Goal: Task Accomplishment & Management: Use online tool/utility

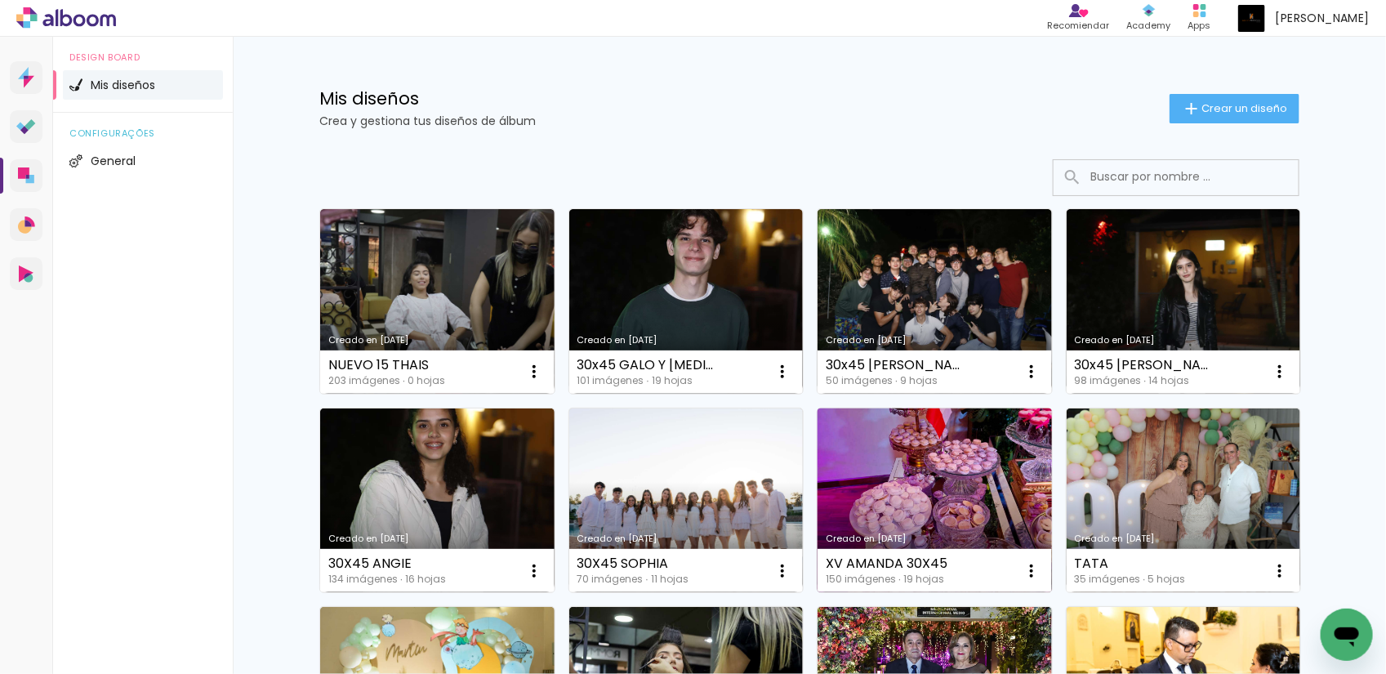
scroll to position [204, 0]
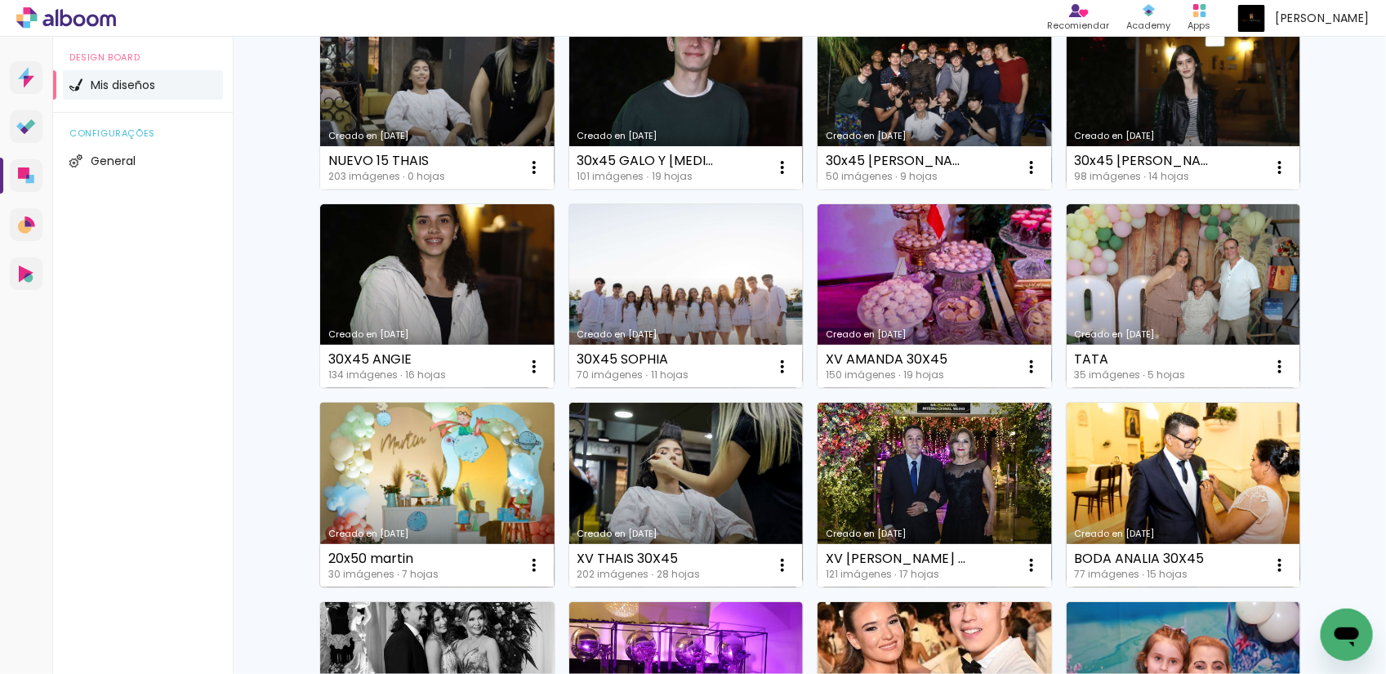
click at [503, 488] on link "Creado en [DATE]" at bounding box center [437, 495] width 234 height 185
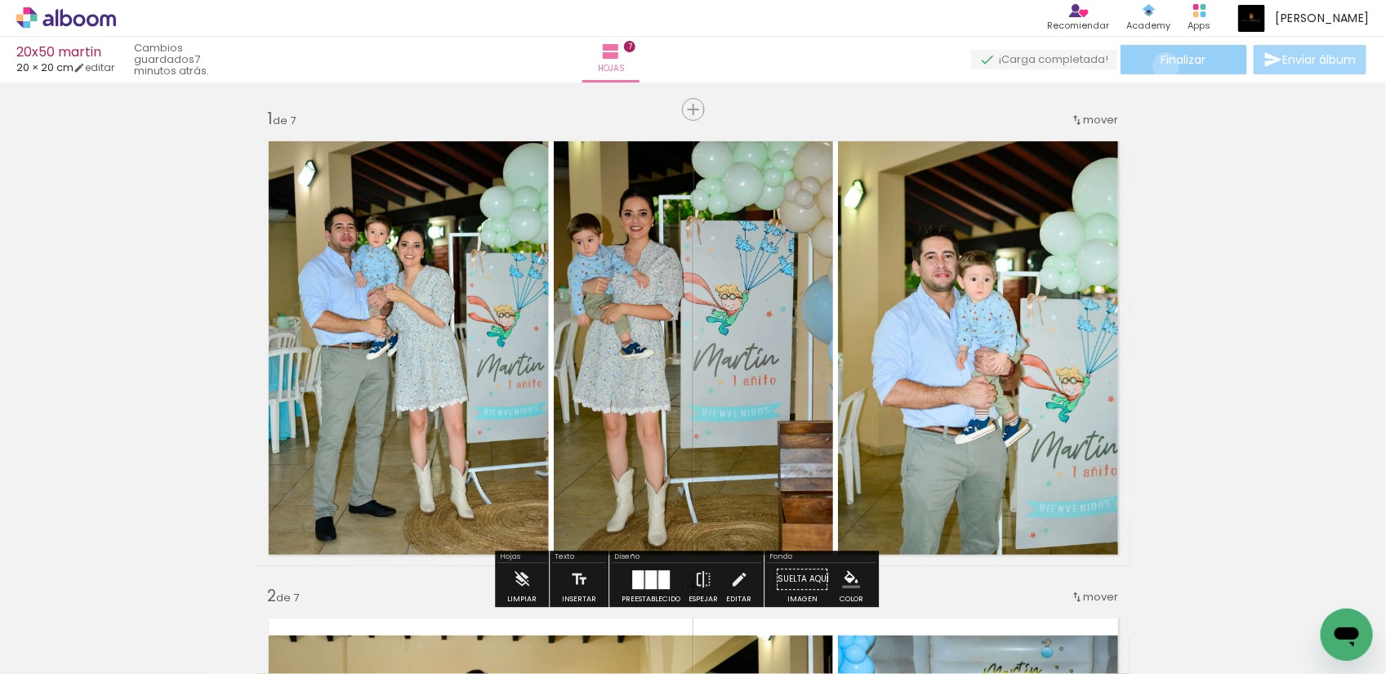
click at [1161, 65] on span "Finalizar" at bounding box center [1183, 59] width 45 height 11
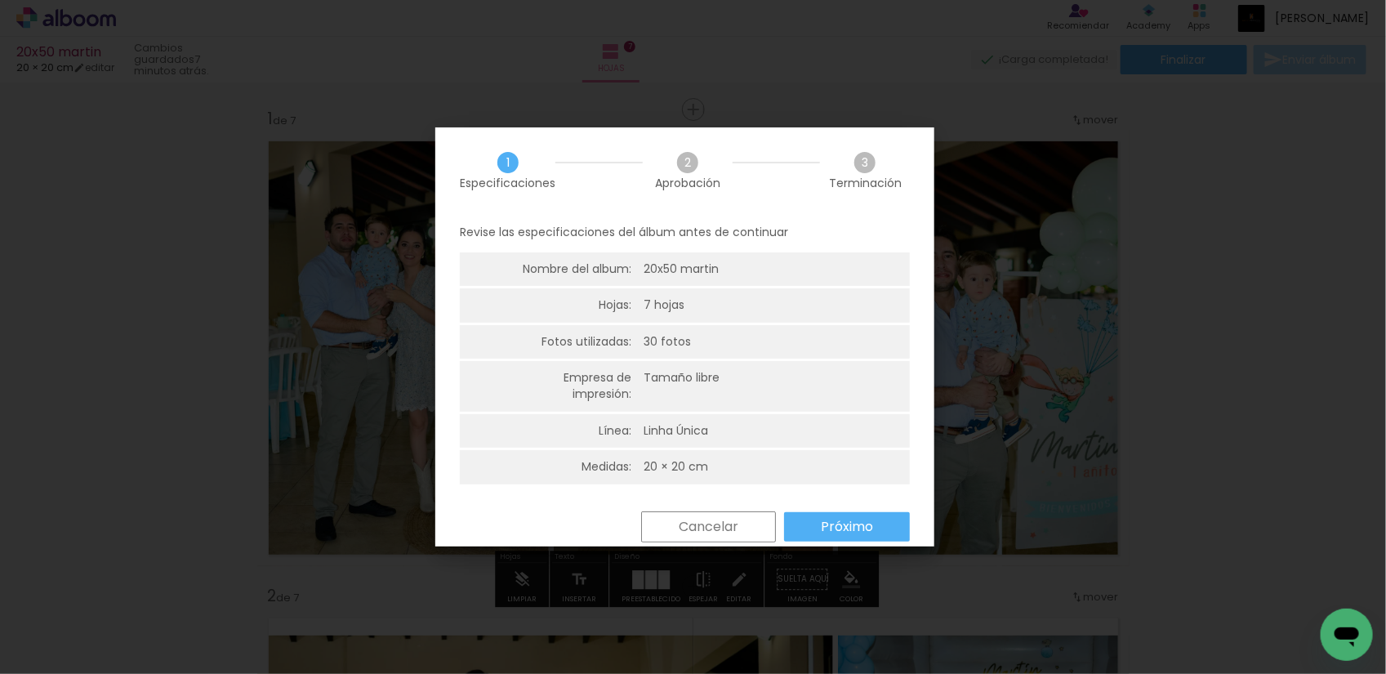
click at [0, 0] on slot "Próximo" at bounding box center [0, 0] width 0 height 0
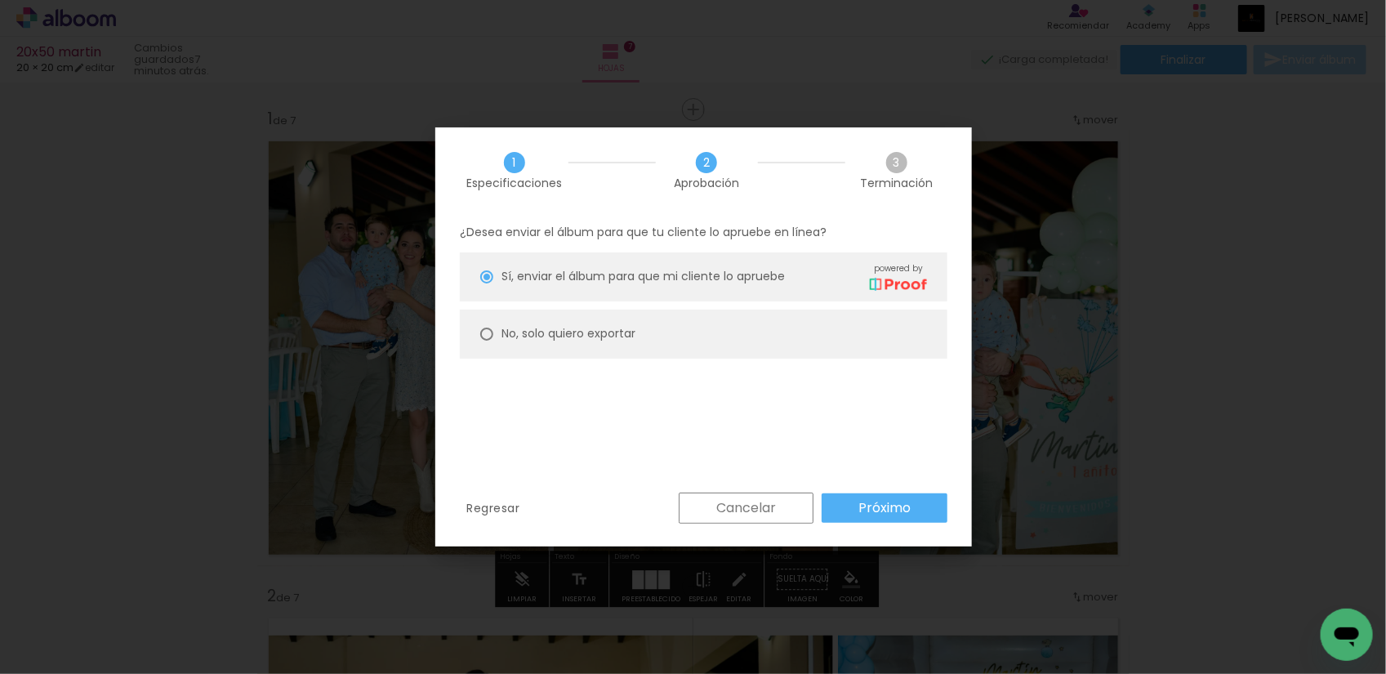
click at [0, 0] on slot "No, solo quiero exportar" at bounding box center [0, 0] width 0 height 0
type paper-radio-button "on"
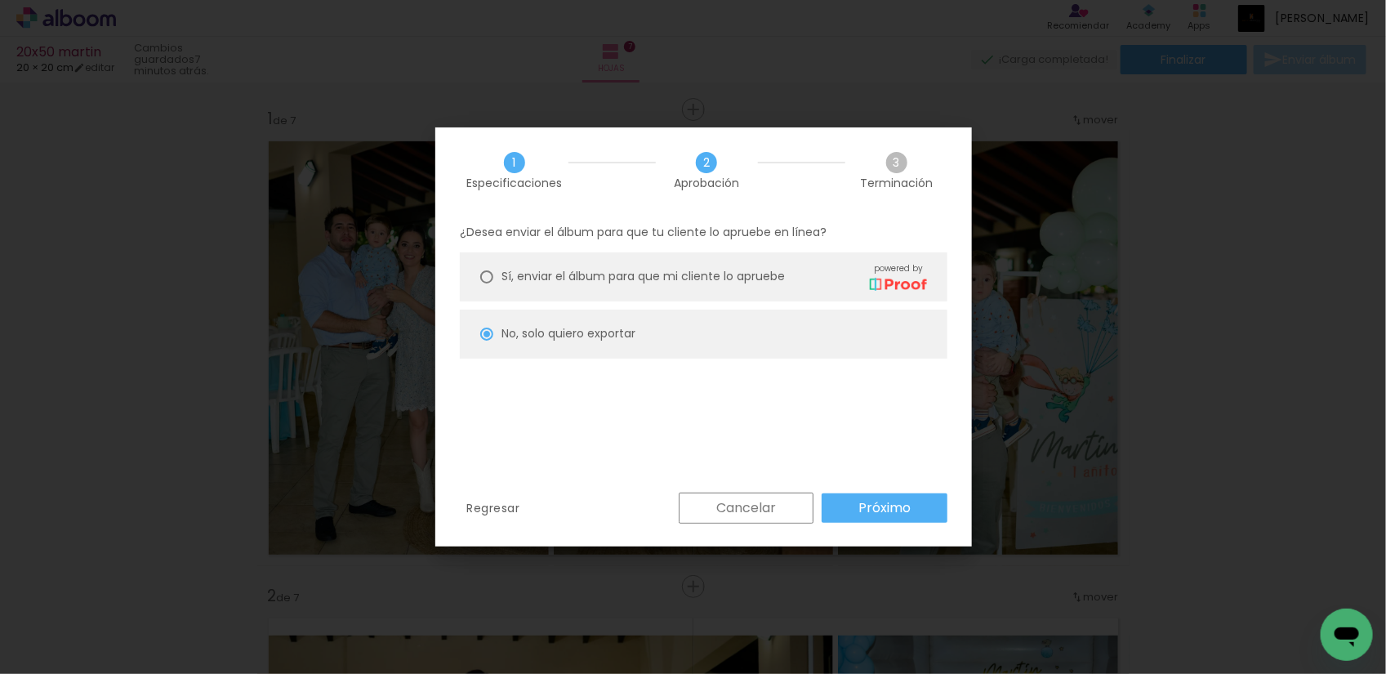
click at [0, 0] on slot "Próximo" at bounding box center [0, 0] width 0 height 0
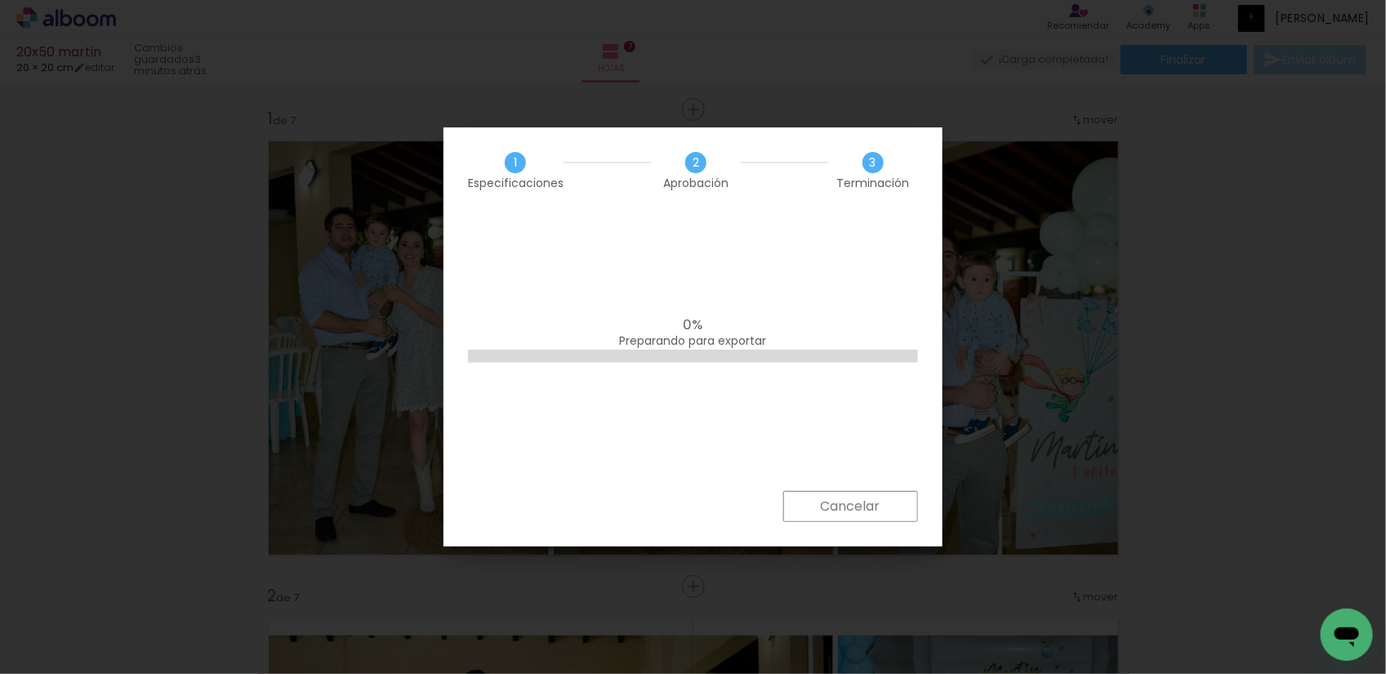
click at [772, 365] on div "0% Preparando para exportar" at bounding box center [692, 352] width 499 height 278
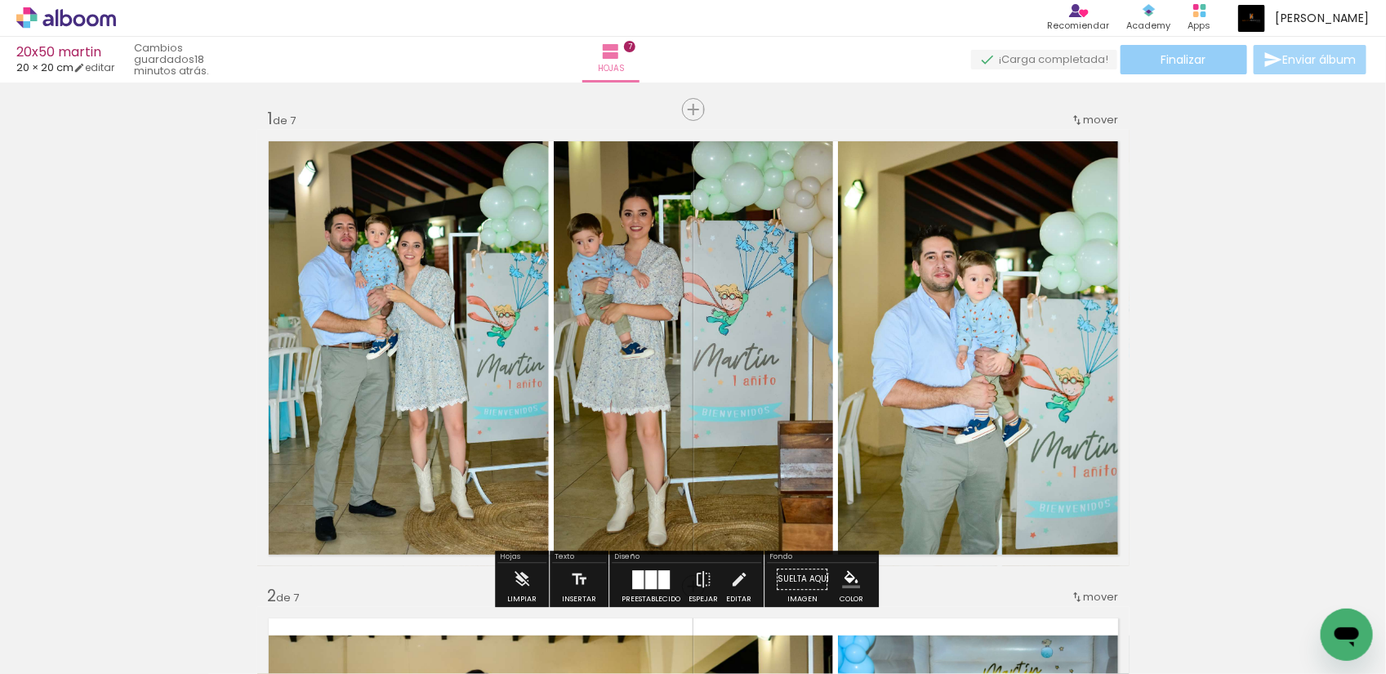
click at [1179, 59] on span "Finalizar" at bounding box center [1183, 59] width 45 height 11
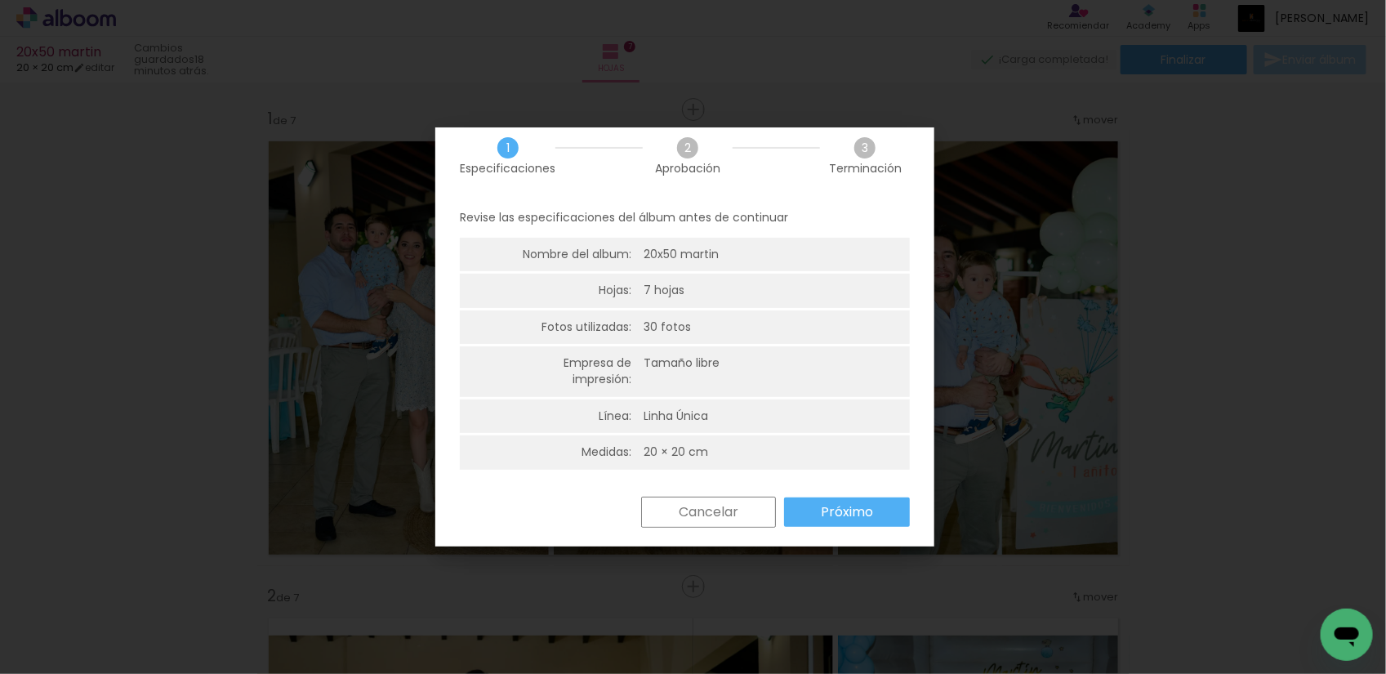
scroll to position [20, 0]
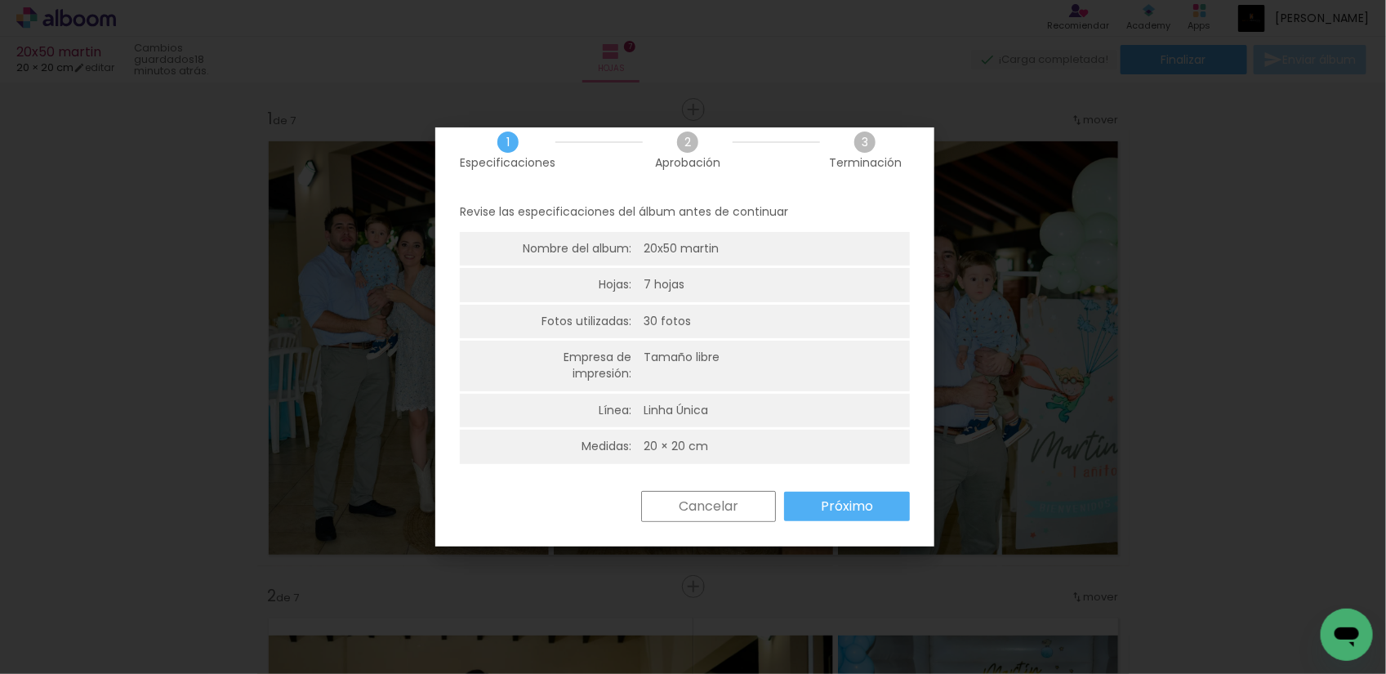
click at [800, 499] on paper-button "Próximo" at bounding box center [847, 506] width 126 height 29
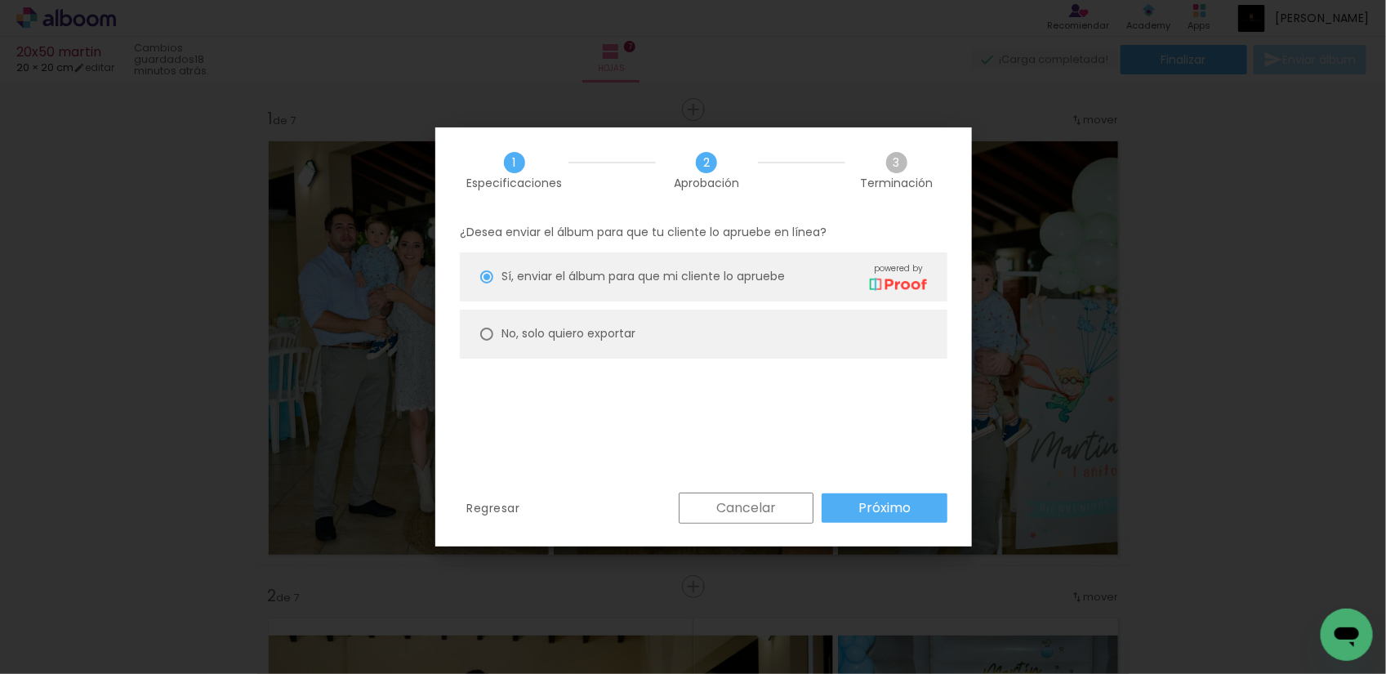
click at [0, 0] on slot "No, solo quiero exportar" at bounding box center [0, 0] width 0 height 0
type paper-radio-button "on"
click at [0, 0] on slot "Próximo" at bounding box center [0, 0] width 0 height 0
